Goal: Information Seeking & Learning: Learn about a topic

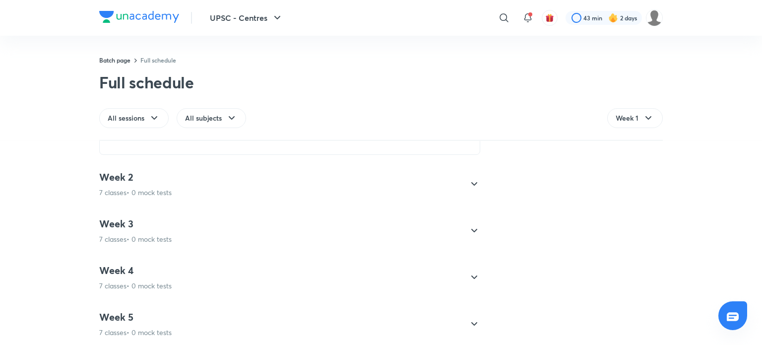
click at [296, 229] on div "Week 3 7 classes • 0 mock tests" at bounding box center [280, 230] width 363 height 27
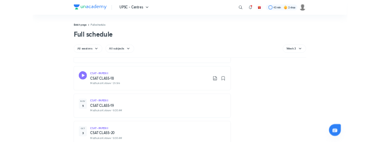
scroll to position [387, 0]
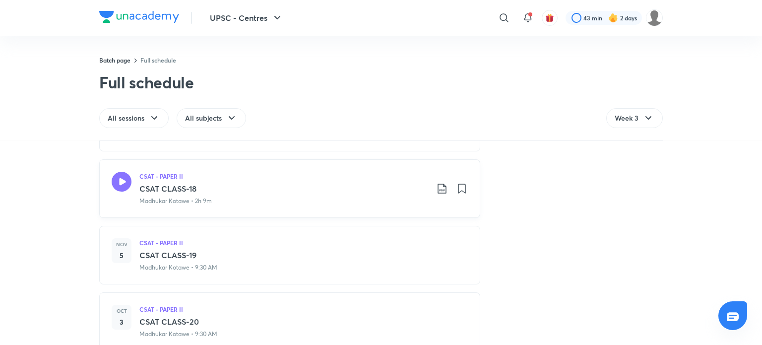
click at [436, 185] on icon at bounding box center [442, 188] width 12 height 12
click at [386, 240] on p "With annotation" at bounding box center [363, 241] width 51 height 10
click at [754, 337] on div at bounding box center [754, 337] width 0 height 0
click at [734, 299] on div "Week 1 7 classes • 0 mock tests CSAT - PAPER II Orientation Course on New Patte…" at bounding box center [381, 243] width 762 height 204
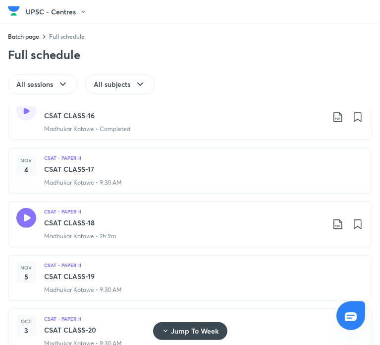
scroll to position [232, 0]
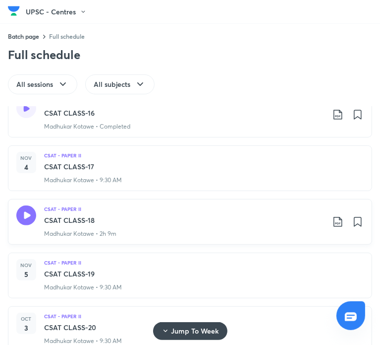
click at [136, 207] on div "CSAT - PAPER II" at bounding box center [184, 208] width 280 height 7
